Goal: Task Accomplishment & Management: Use online tool/utility

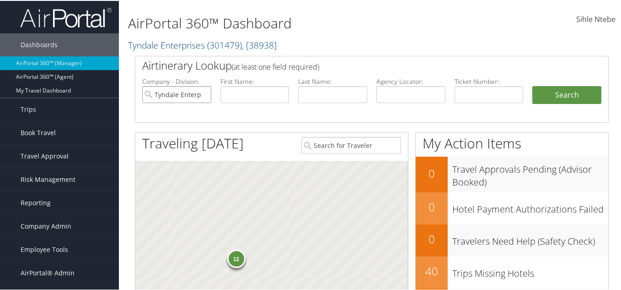
click at [202, 92] on input "Tyndale Enterprises" at bounding box center [176, 93] width 69 height 17
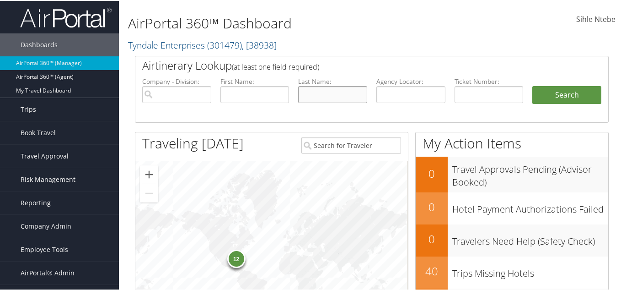
click at [327, 95] on input "text" at bounding box center [332, 93] width 69 height 17
type input "white"
click at [247, 94] on input "text" at bounding box center [255, 93] width 69 height 17
click at [236, 93] on input "text" at bounding box center [255, 93] width 69 height 17
click at [556, 89] on button "Search" at bounding box center [566, 94] width 69 height 18
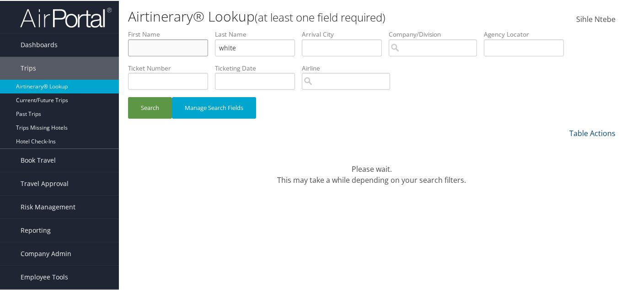
click at [171, 48] on input "text" at bounding box center [168, 46] width 80 height 17
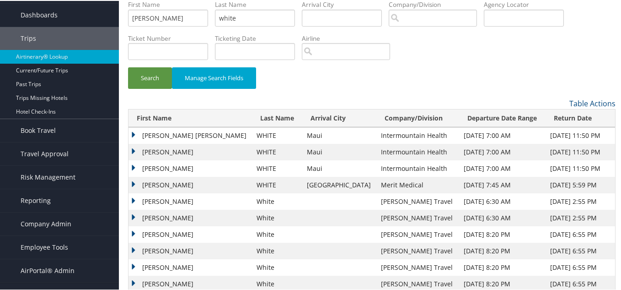
scroll to position [46, 0]
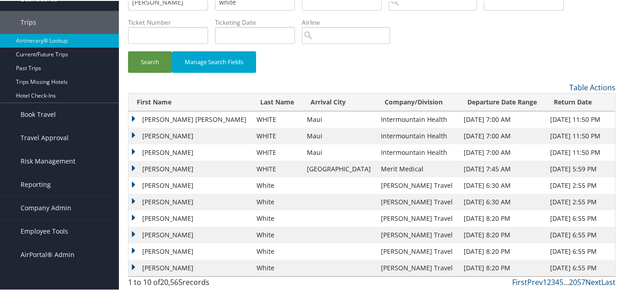
click at [591, 280] on link "Next" at bounding box center [594, 281] width 16 height 10
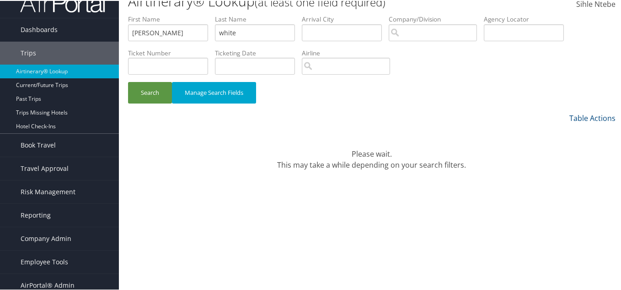
scroll to position [0, 0]
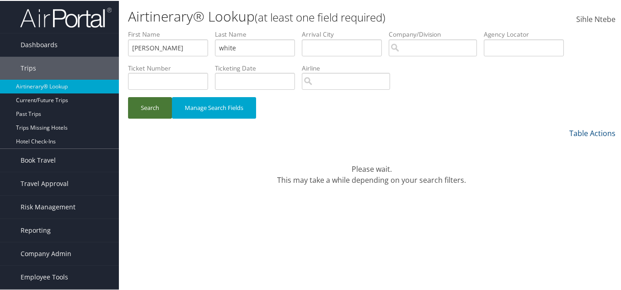
click at [150, 107] on button "Search" at bounding box center [150, 107] width 44 height 22
click at [151, 107] on button "Search" at bounding box center [150, 107] width 44 height 22
click at [150, 49] on input "jefferey" at bounding box center [168, 46] width 80 height 17
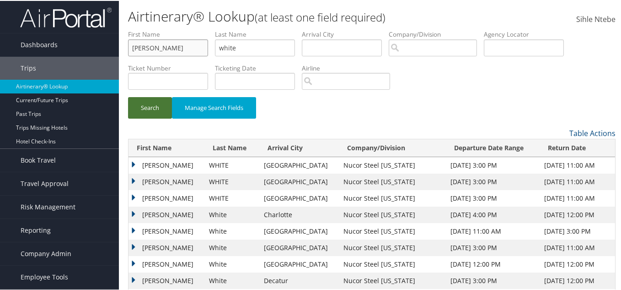
type input "jeffery"
click at [144, 108] on button "Search" at bounding box center [150, 107] width 44 height 22
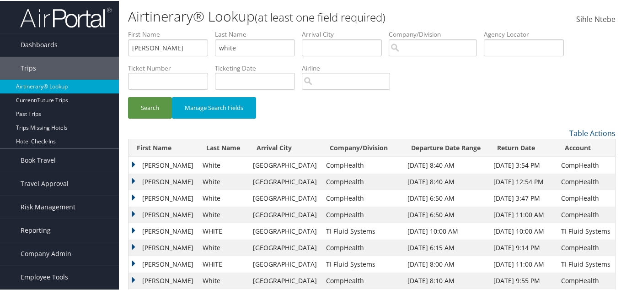
click at [134, 161] on td "Jeffery" at bounding box center [164, 164] width 70 height 16
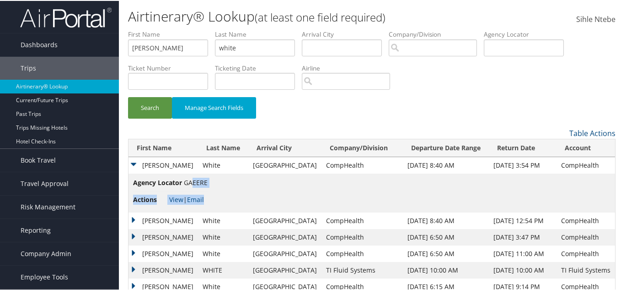
drag, startPoint x: 212, startPoint y: 181, endPoint x: 194, endPoint y: 180, distance: 17.9
click at [194, 180] on td "Agency Locator GAEERE Actions View | Email" at bounding box center [372, 191] width 487 height 39
drag, startPoint x: 194, startPoint y: 183, endPoint x: 188, endPoint y: 183, distance: 5.1
click at [193, 183] on span "GAEERE" at bounding box center [196, 181] width 24 height 9
click at [185, 183] on span "GAEERE" at bounding box center [196, 181] width 24 height 9
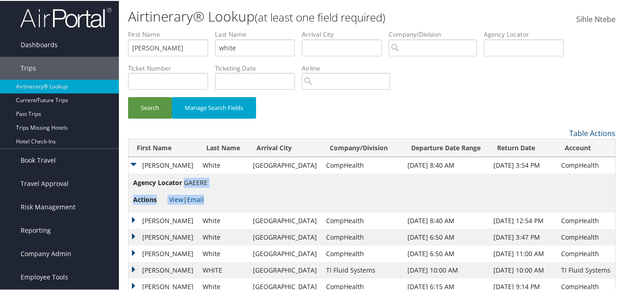
drag, startPoint x: 185, startPoint y: 181, endPoint x: 210, endPoint y: 183, distance: 25.7
click at [210, 183] on td "Agency Locator GAEERE Actions View | Email" at bounding box center [372, 191] width 487 height 39
click at [176, 194] on link "View" at bounding box center [176, 198] width 14 height 9
click at [221, 186] on td "Agency Locator GAEERE Actions View | Email" at bounding box center [372, 191] width 487 height 39
click at [133, 217] on td "Jeffery" at bounding box center [164, 219] width 70 height 16
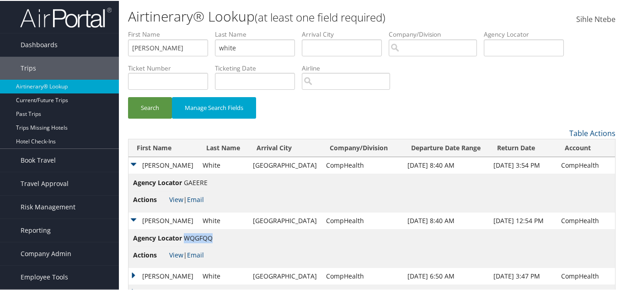
drag, startPoint x: 213, startPoint y: 237, endPoint x: 183, endPoint y: 239, distance: 29.4
click at [183, 239] on li "Agency Locator WQGFQQ" at bounding box center [173, 239] width 80 height 14
copy span "WQGFQQ"
click at [177, 251] on link "View" at bounding box center [176, 253] width 14 height 9
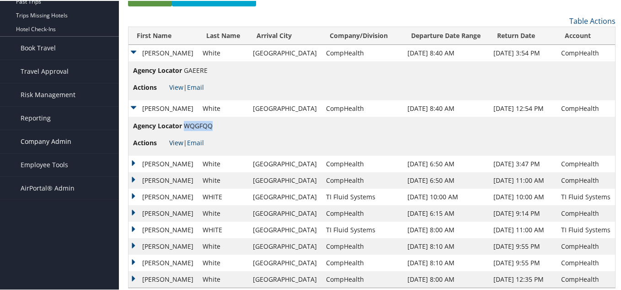
scroll to position [124, 0]
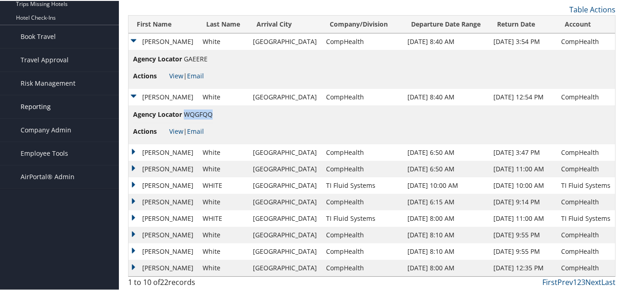
click at [41, 106] on span "Reporting" at bounding box center [36, 105] width 30 height 23
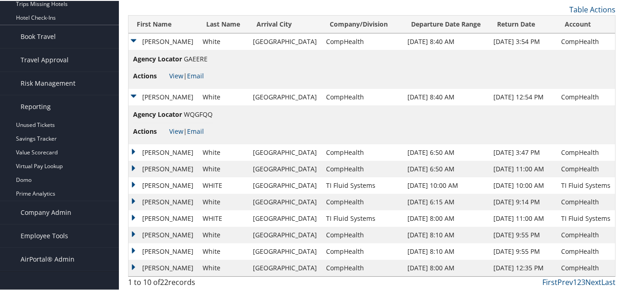
click at [221, 121] on td "Agency Locator WQGFQQ Actions View | Email" at bounding box center [372, 123] width 487 height 39
drag, startPoint x: 214, startPoint y: 115, endPoint x: 186, endPoint y: 115, distance: 28.4
click at [186, 115] on td "Agency Locator WQGFQQ Actions View | Email" at bounding box center [372, 123] width 487 height 39
click at [188, 119] on li "Agency Locator WQGFQQ" at bounding box center [173, 115] width 80 height 14
drag, startPoint x: 184, startPoint y: 113, endPoint x: 212, endPoint y: 115, distance: 27.9
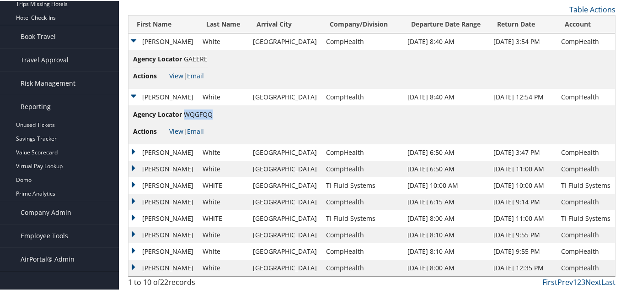
click at [212, 115] on span "WQGFQQ" at bounding box center [198, 113] width 29 height 9
copy span "WQGFQQ"
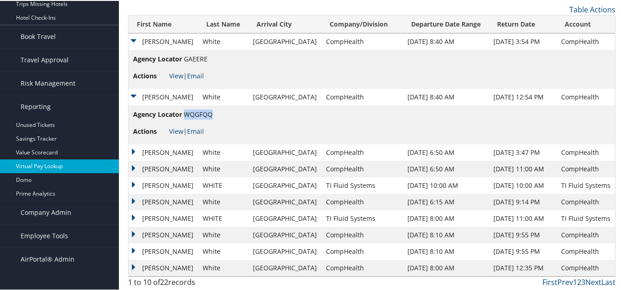
click at [49, 164] on link "Virtual Pay Lookup" at bounding box center [59, 165] width 119 height 14
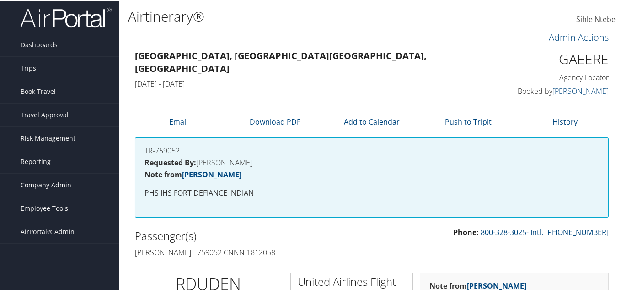
click at [45, 180] on span "Company Admin" at bounding box center [46, 183] width 51 height 23
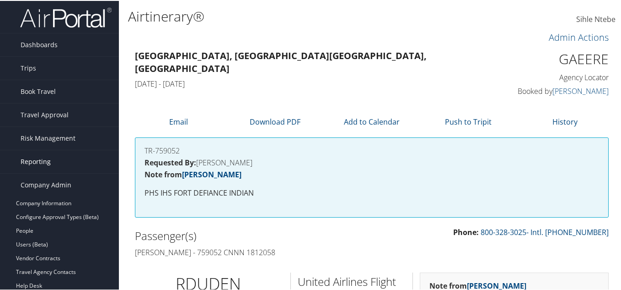
click at [38, 161] on span "Reporting" at bounding box center [36, 160] width 30 height 23
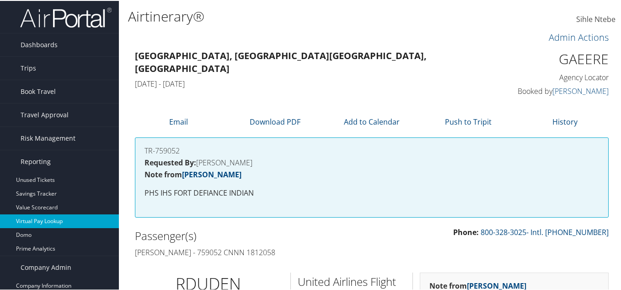
click at [40, 219] on link "Virtual Pay Lookup" at bounding box center [59, 220] width 119 height 14
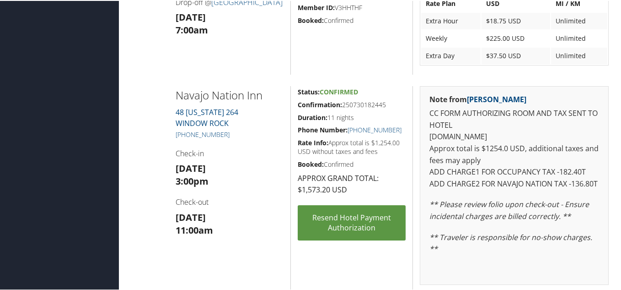
scroll to position [749, 0]
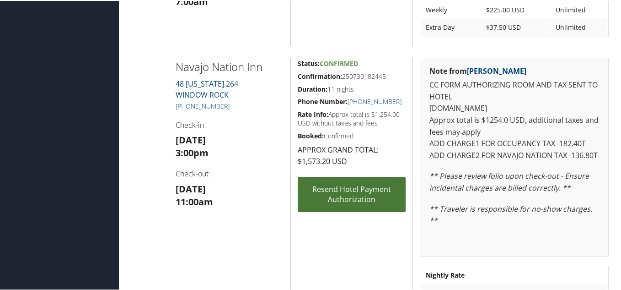
click at [351, 194] on link "Resend Hotel Payment Authorization" at bounding box center [352, 193] width 108 height 35
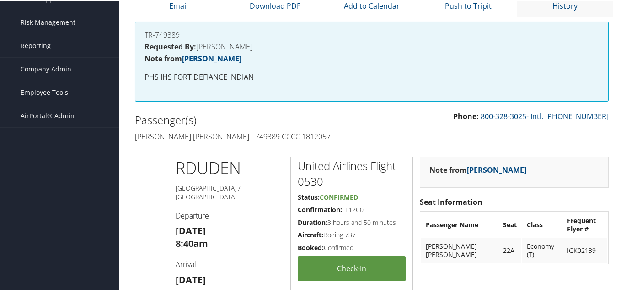
scroll to position [17, 0]
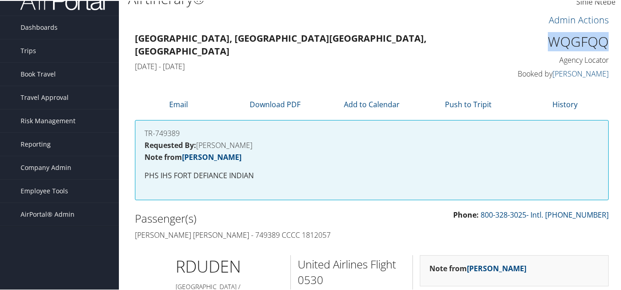
drag, startPoint x: 606, startPoint y: 42, endPoint x: 544, endPoint y: 45, distance: 61.8
click at [544, 45] on div "WQGFQQ Agency Locator Agency Locator WQGFQQ Booked by Yvonne Rosales Booked by …" at bounding box center [555, 55] width 122 height 52
copy h1 "WQGFQQ"
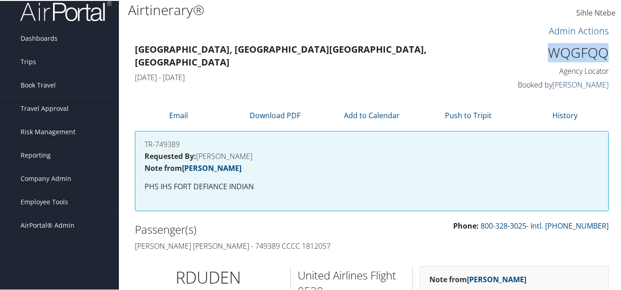
scroll to position [0, 0]
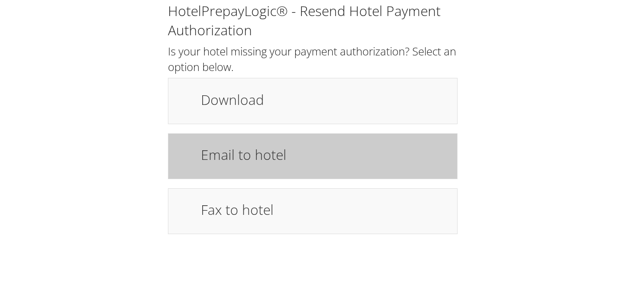
click at [258, 158] on h1 "Email to hotel" at bounding box center [324, 154] width 247 height 21
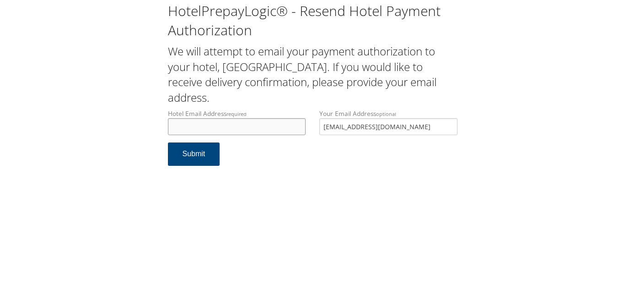
click at [191, 118] on input "Hotel Email Address required" at bounding box center [237, 126] width 138 height 17
type input "[EMAIL_ADDRESS][DOMAIN_NAME]"
click at [200, 142] on button "Submit" at bounding box center [194, 153] width 52 height 23
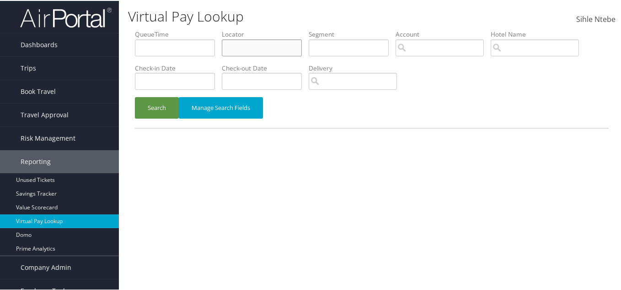
click at [264, 50] on input "text" at bounding box center [262, 46] width 80 height 17
paste input "WQGFQQ"
type input "WQGFQQ"
click at [161, 109] on button "Search" at bounding box center [157, 107] width 44 height 22
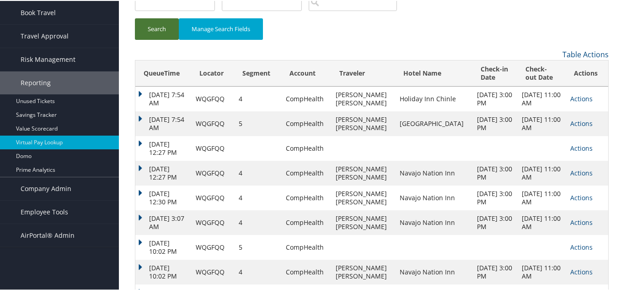
scroll to position [112, 0]
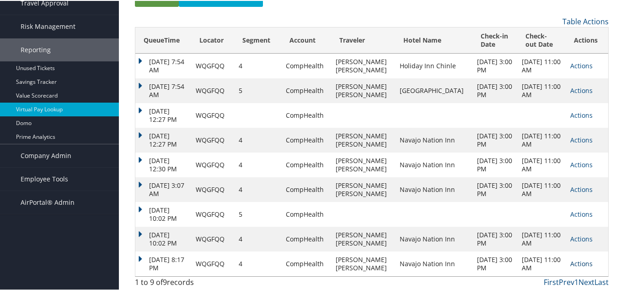
click at [576, 264] on link "Actions" at bounding box center [581, 262] width 22 height 9
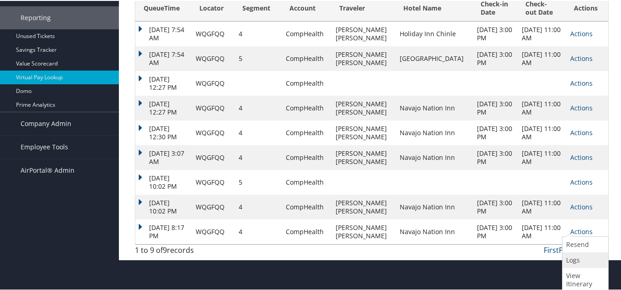
click at [582, 255] on link "Logs" at bounding box center [584, 259] width 43 height 16
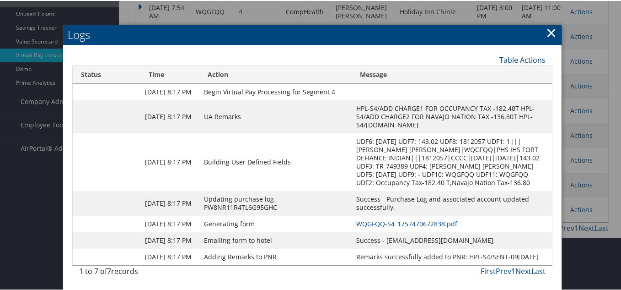
scroll to position [207, 0]
click at [398, 218] on link "WQGFQQ-S4_1757470672838.pdf" at bounding box center [406, 222] width 101 height 9
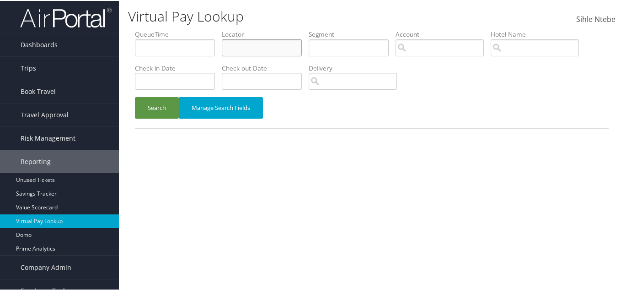
click at [245, 50] on input "text" at bounding box center [262, 46] width 80 height 17
paste input "WQGFQQ"
type input "WQGFQQ"
click at [166, 103] on button "Search" at bounding box center [157, 107] width 44 height 22
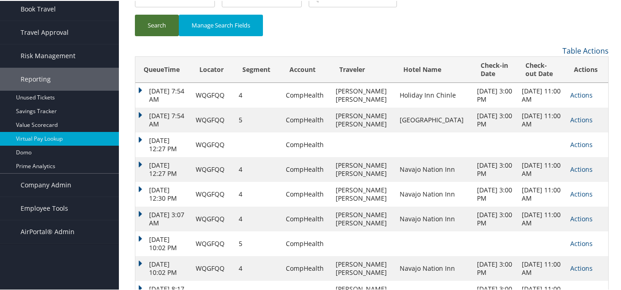
scroll to position [112, 0]
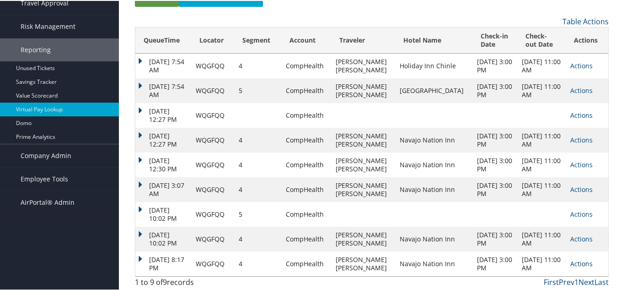
click at [578, 260] on link "Actions" at bounding box center [581, 262] width 22 height 9
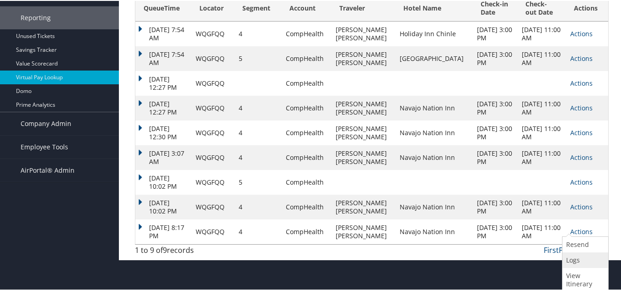
click at [575, 258] on link "Logs" at bounding box center [584, 259] width 43 height 16
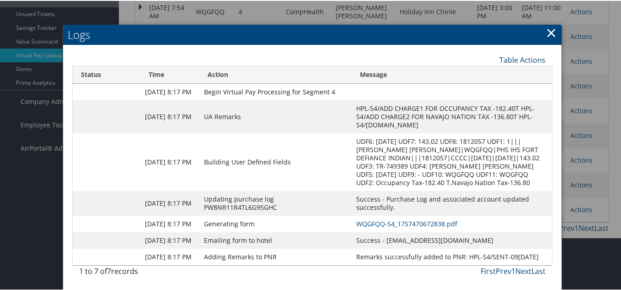
scroll to position [207, 0]
click at [435, 218] on link "WQGFQQ-S4_1757470672838.pdf" at bounding box center [406, 222] width 101 height 9
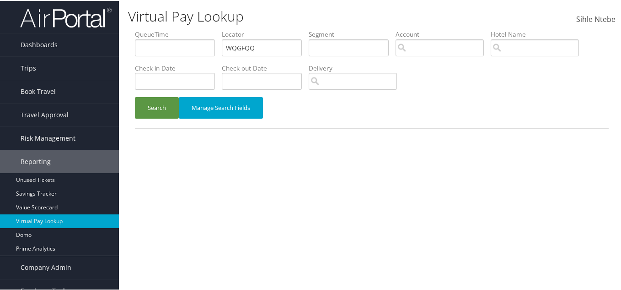
scroll to position [35, 0]
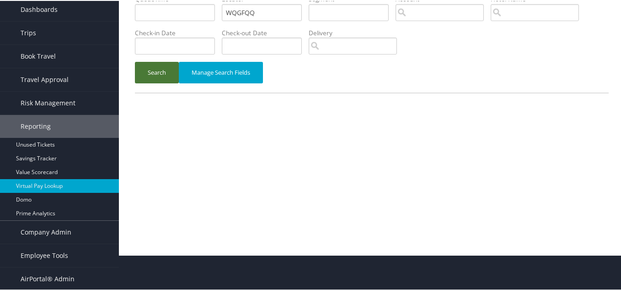
click at [149, 73] on button "Search" at bounding box center [157, 72] width 44 height 22
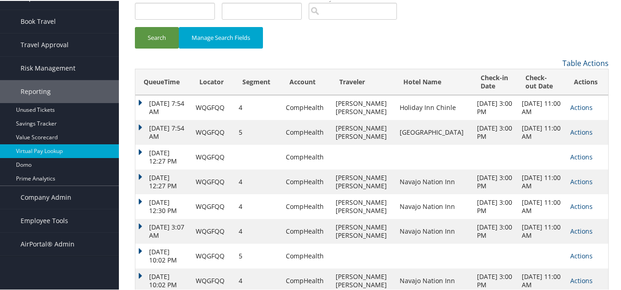
scroll to position [112, 0]
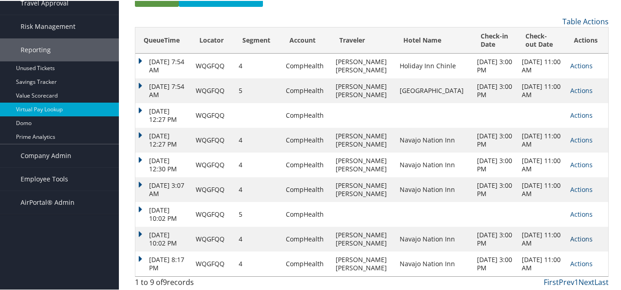
click at [570, 238] on link "Actions" at bounding box center [581, 237] width 22 height 9
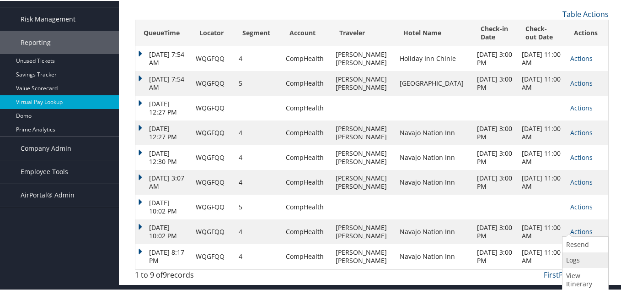
click at [575, 258] on link "Logs" at bounding box center [584, 259] width 43 height 16
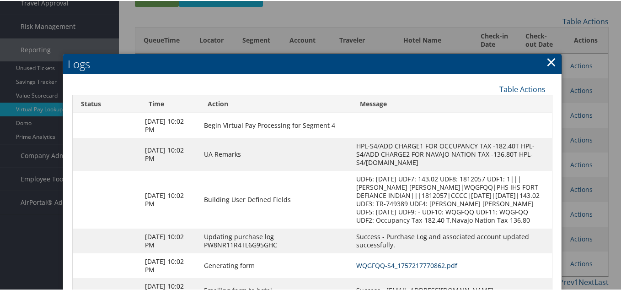
click at [377, 269] on link "WQGFQQ-S4_1757217770862.pdf" at bounding box center [406, 264] width 101 height 9
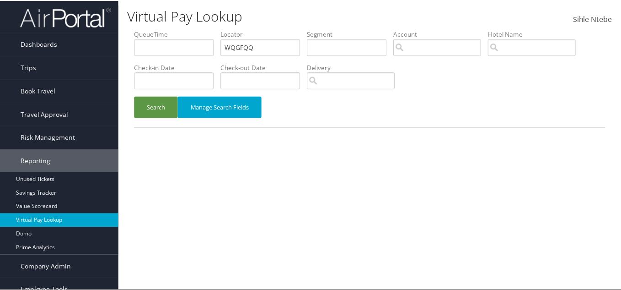
scroll to position [35, 0]
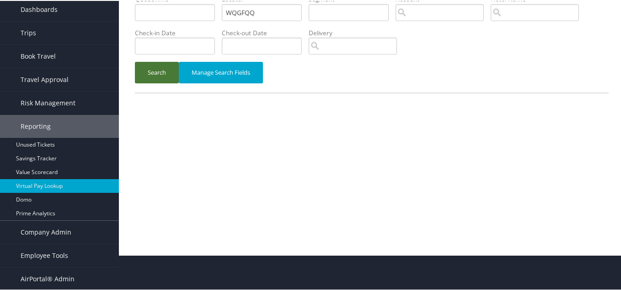
click at [162, 72] on button "Search" at bounding box center [157, 72] width 44 height 22
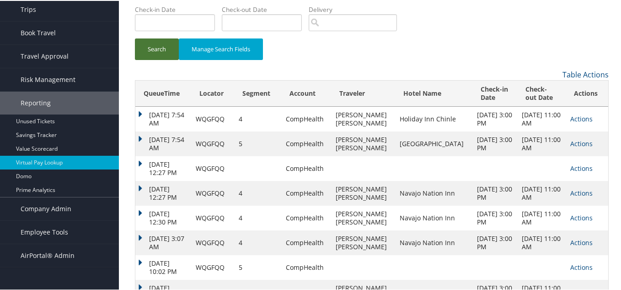
scroll to position [0, 0]
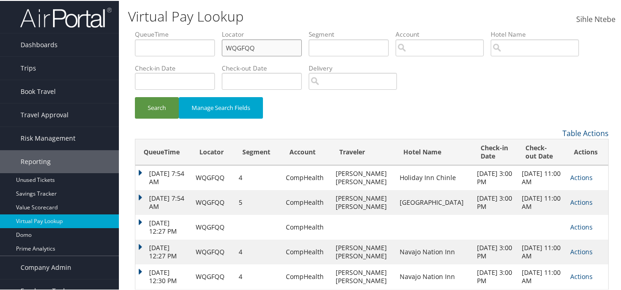
drag, startPoint x: 269, startPoint y: 45, endPoint x: 161, endPoint y: 51, distance: 108.6
click at [161, 29] on ul "QueueTime Locator WQGFQQ Segment Account Traveler Hotel Name Check-in Date Chec…" at bounding box center [372, 29] width 474 height 0
paste input "WQGFQQ"
type input "WQGFQQ"
click at [156, 102] on button "Search" at bounding box center [157, 107] width 44 height 22
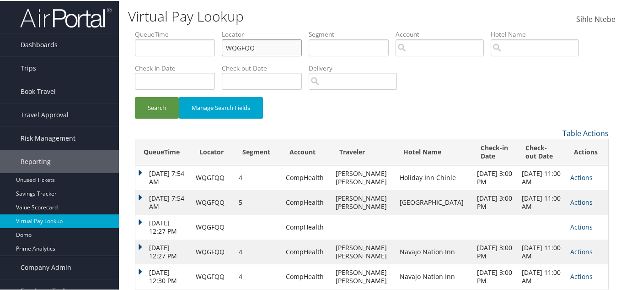
drag, startPoint x: 274, startPoint y: 43, endPoint x: 117, endPoint y: 39, distance: 157.0
click at [118, 42] on div "Dashboards AirPortal 360™ (Manager) AirPortal 360™ (Agent) My Travel Dashboard …" at bounding box center [312, 201] width 625 height 403
click at [246, 44] on input "text" at bounding box center [262, 46] width 80 height 17
paste input "WQGFQQ"
type input "WQGFQQ"
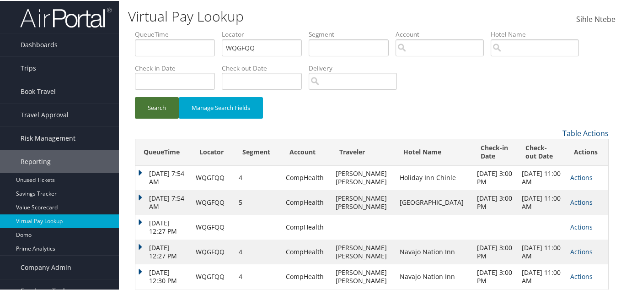
click at [158, 101] on button "Search" at bounding box center [157, 107] width 44 height 22
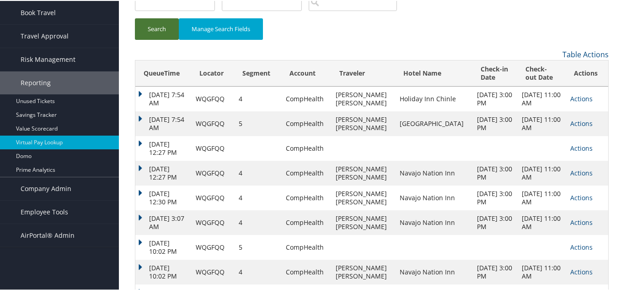
scroll to position [112, 0]
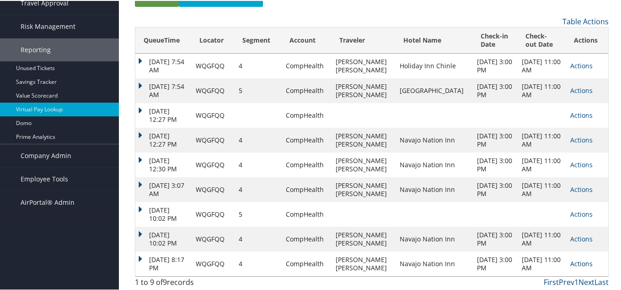
click at [570, 261] on link "Actions" at bounding box center [581, 262] width 22 height 9
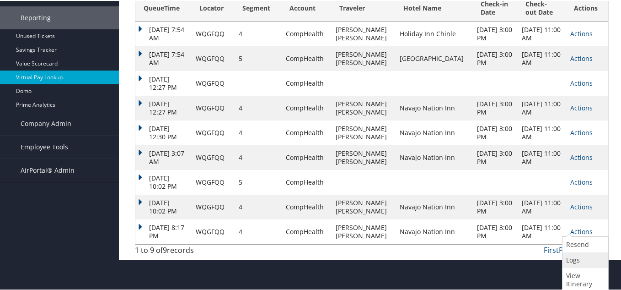
click at [576, 258] on link "Logs" at bounding box center [584, 259] width 43 height 16
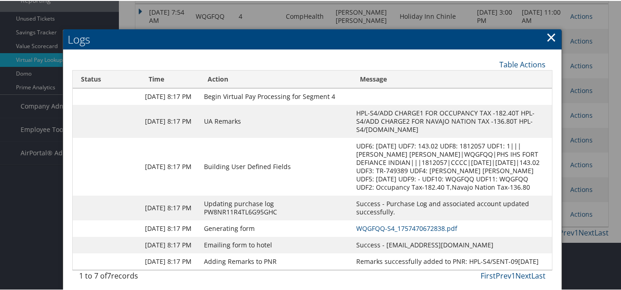
scroll to position [207, 0]
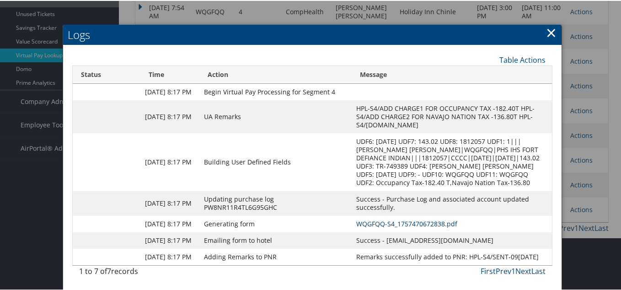
click at [391, 218] on link "WQGFQQ-S4_1757470672838.pdf" at bounding box center [406, 222] width 101 height 9
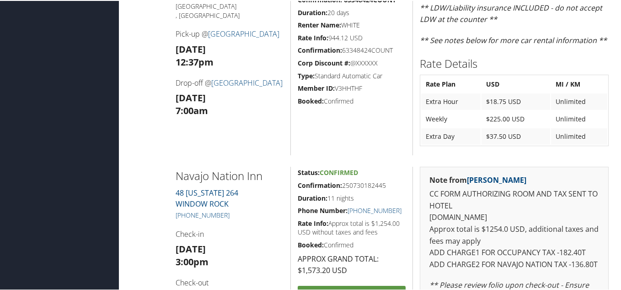
scroll to position [778, 0]
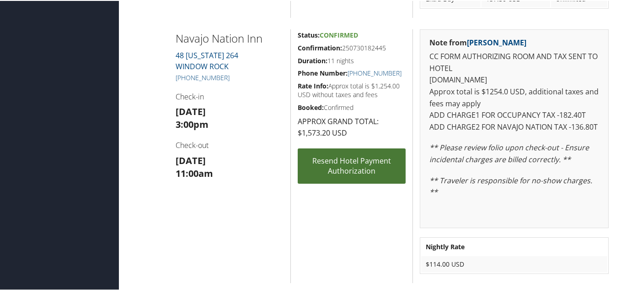
click at [355, 162] on link "Resend Hotel Payment Authorization" at bounding box center [352, 164] width 108 height 35
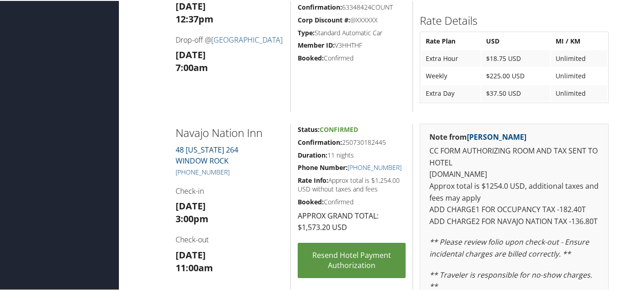
scroll to position [732, 0]
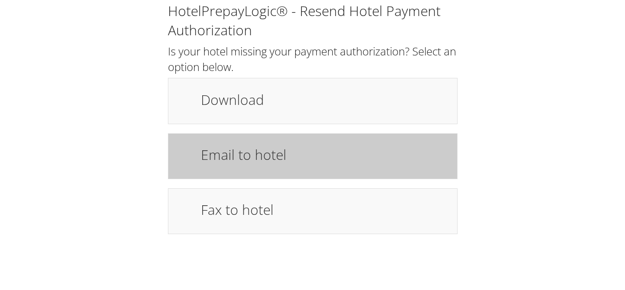
click at [367, 156] on h1 "Email to hotel" at bounding box center [324, 154] width 247 height 21
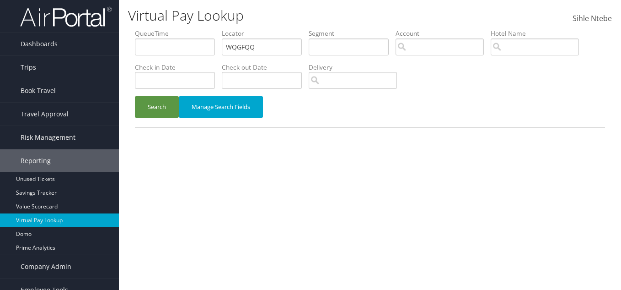
scroll to position [35, 0]
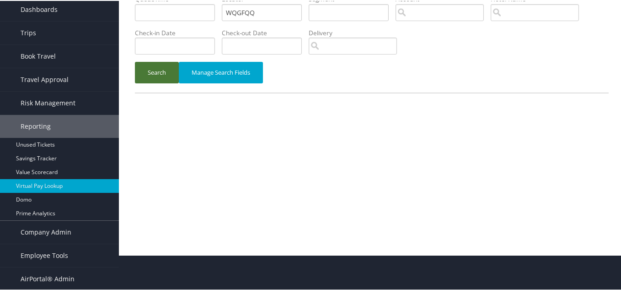
click at [159, 72] on button "Search" at bounding box center [157, 72] width 44 height 22
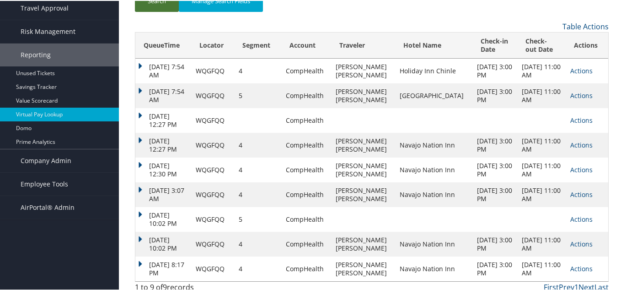
scroll to position [112, 0]
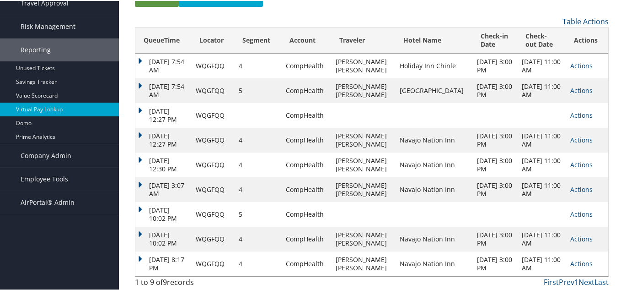
click at [571, 235] on link "Actions" at bounding box center [581, 237] width 22 height 9
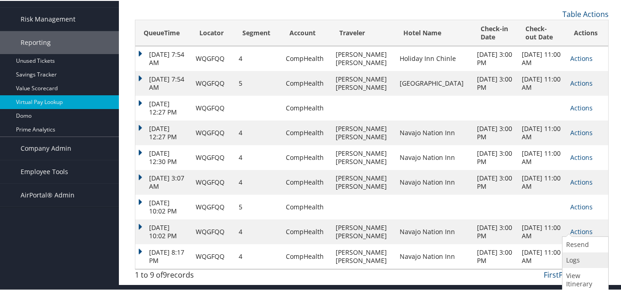
click at [575, 256] on link "Logs" at bounding box center [584, 259] width 43 height 16
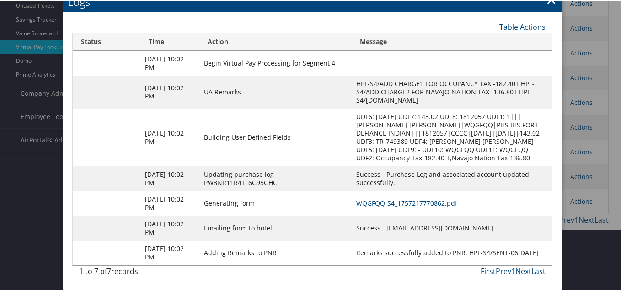
scroll to position [182, 0]
click at [400, 201] on link "WQGFQQ-S4_1757217770862.pdf" at bounding box center [406, 202] width 101 height 9
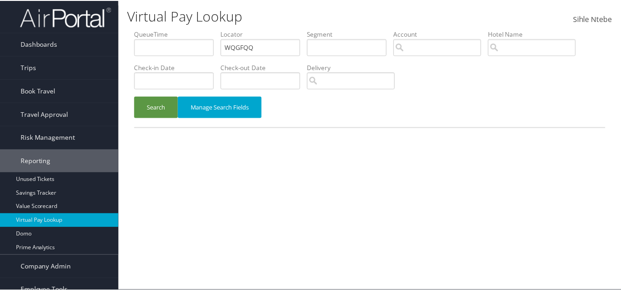
scroll to position [35, 0]
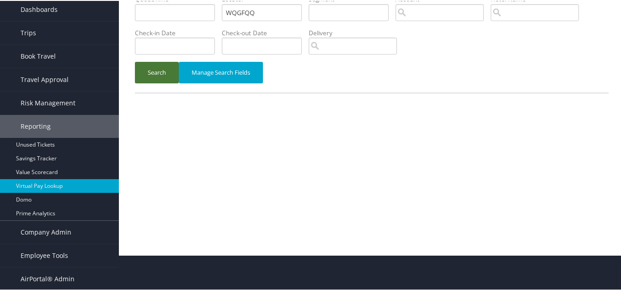
click at [153, 71] on button "Search" at bounding box center [157, 72] width 44 height 22
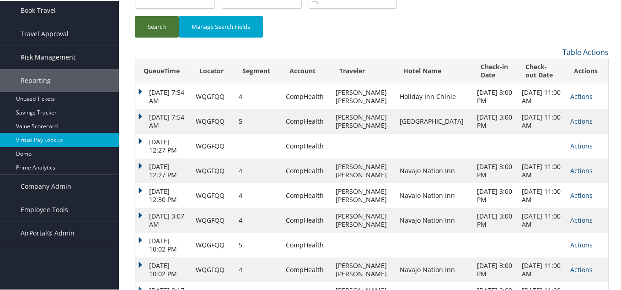
scroll to position [112, 0]
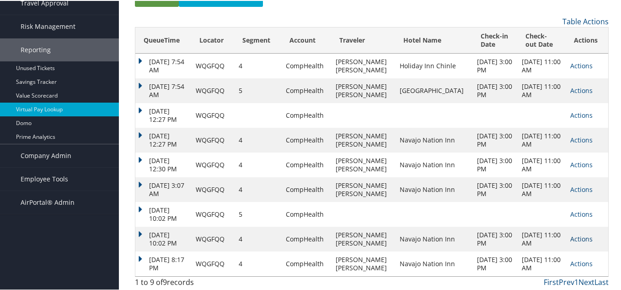
click at [575, 237] on link "Actions" at bounding box center [581, 237] width 22 height 9
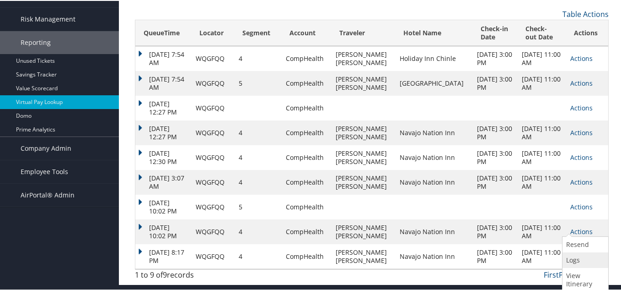
click at [574, 258] on link "Logs" at bounding box center [584, 259] width 43 height 16
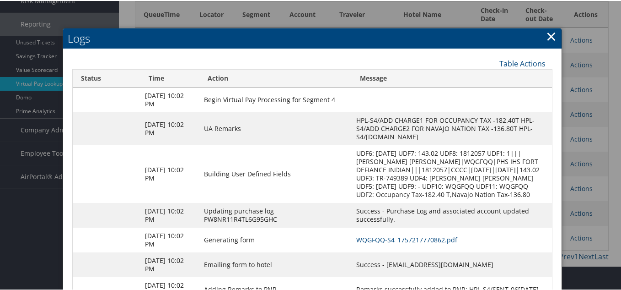
scroll to position [182, 0]
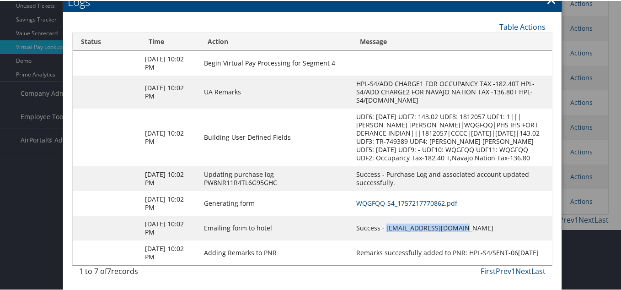
drag, startPoint x: 479, startPoint y: 226, endPoint x: 390, endPoint y: 229, distance: 88.8
click at [390, 229] on td "Success - [EMAIL_ADDRESS][DOMAIN_NAME]" at bounding box center [452, 227] width 200 height 25
copy td "[EMAIL_ADDRESS][DOMAIN_NAME]"
click at [590, 242] on div at bounding box center [312, 145] width 625 height 290
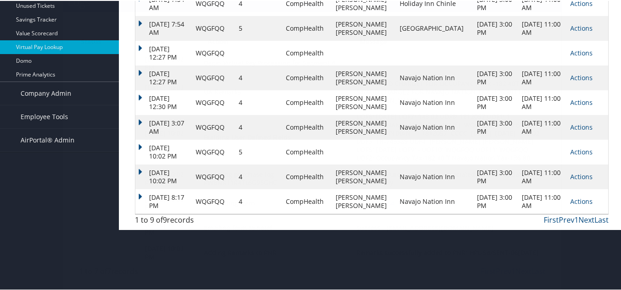
scroll to position [112, 0]
